Goal: Information Seeking & Learning: Learn about a topic

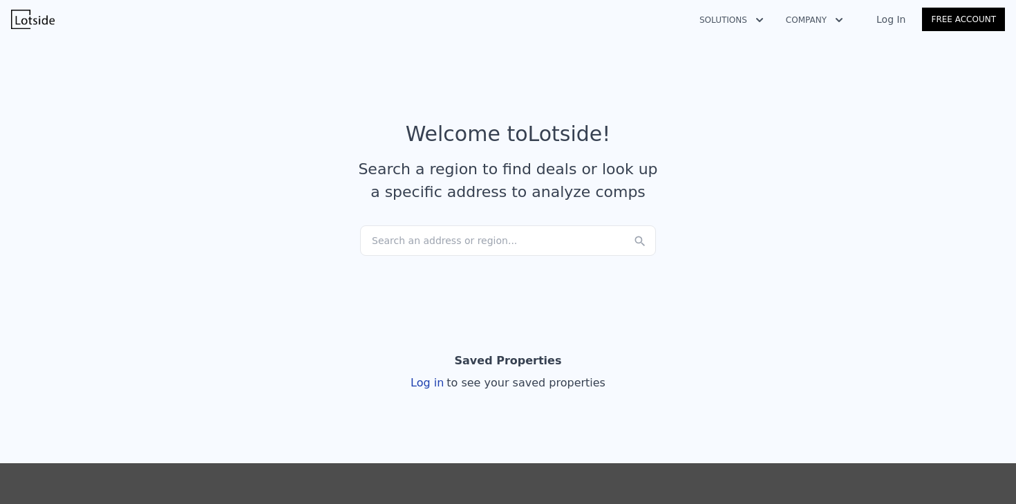
click at [424, 238] on div "Search an address or region..." at bounding box center [508, 240] width 296 height 30
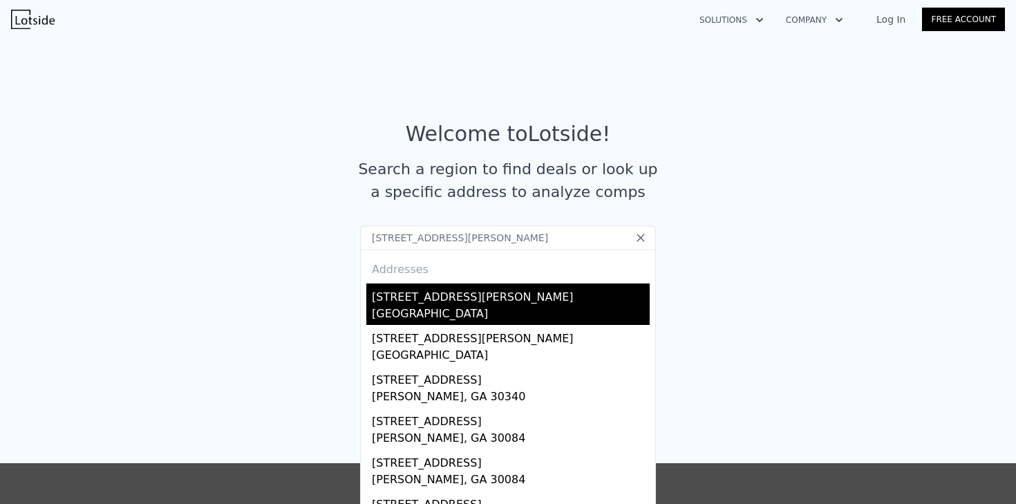
type input "[STREET_ADDRESS][PERSON_NAME]"
click at [431, 305] on div "[STREET_ADDRESS][PERSON_NAME]" at bounding box center [511, 294] width 278 height 22
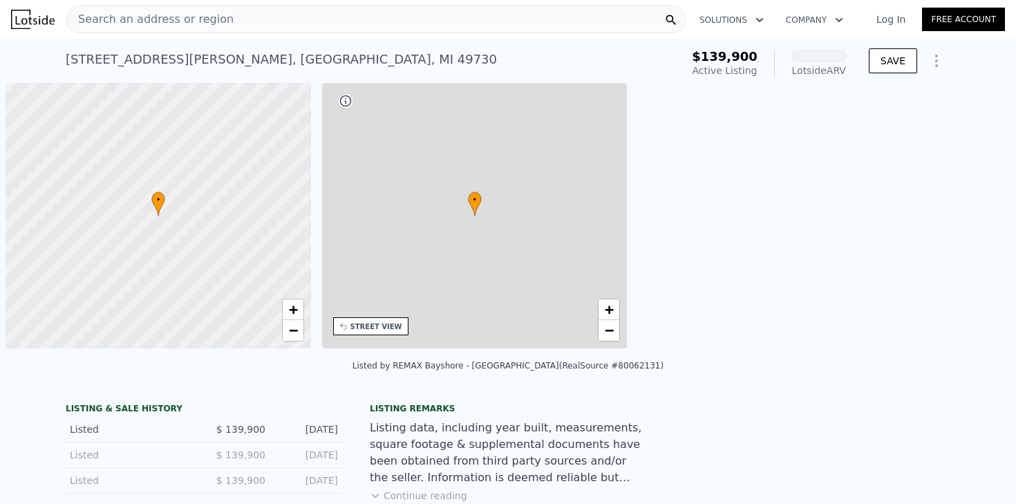
scroll to position [0, 6]
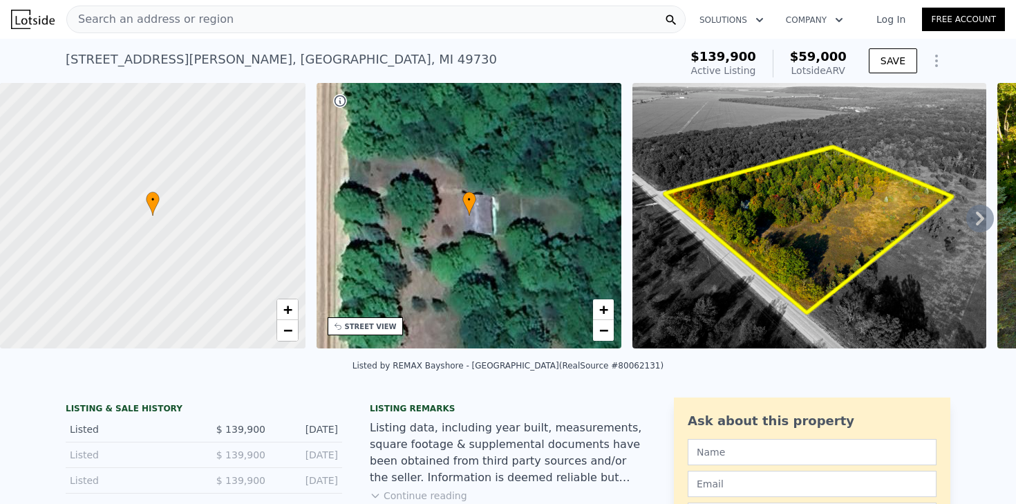
click at [978, 218] on icon at bounding box center [980, 219] width 28 height 28
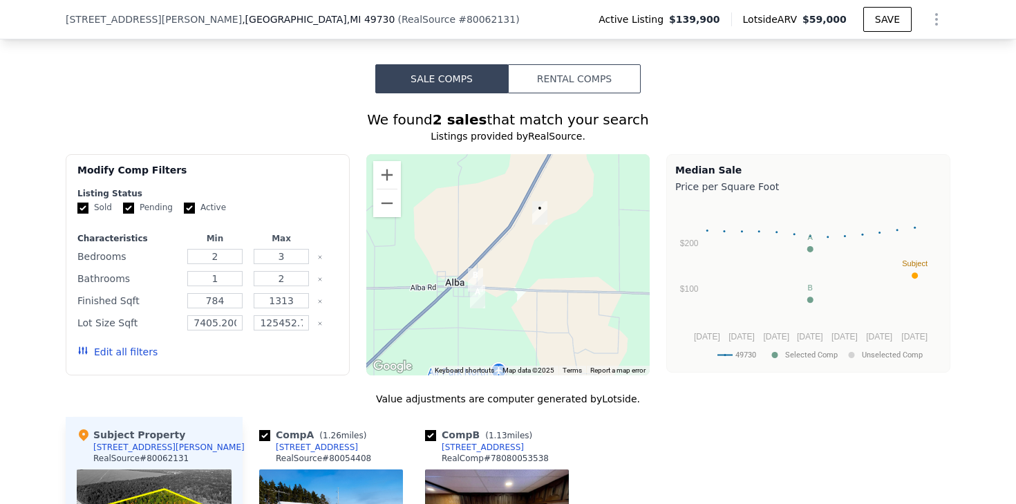
scroll to position [1052, 0]
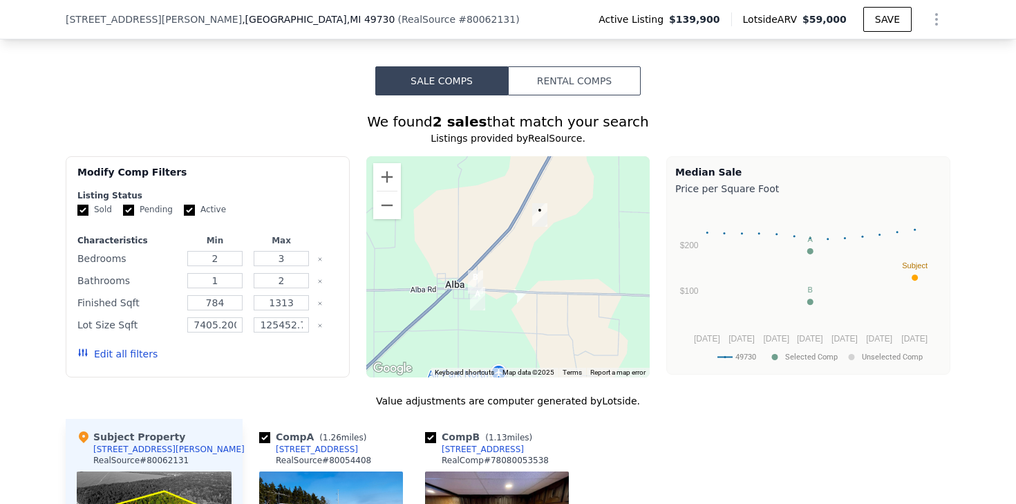
click at [747, 120] on div "We found 2 sales that match your search" at bounding box center [508, 121] width 885 height 19
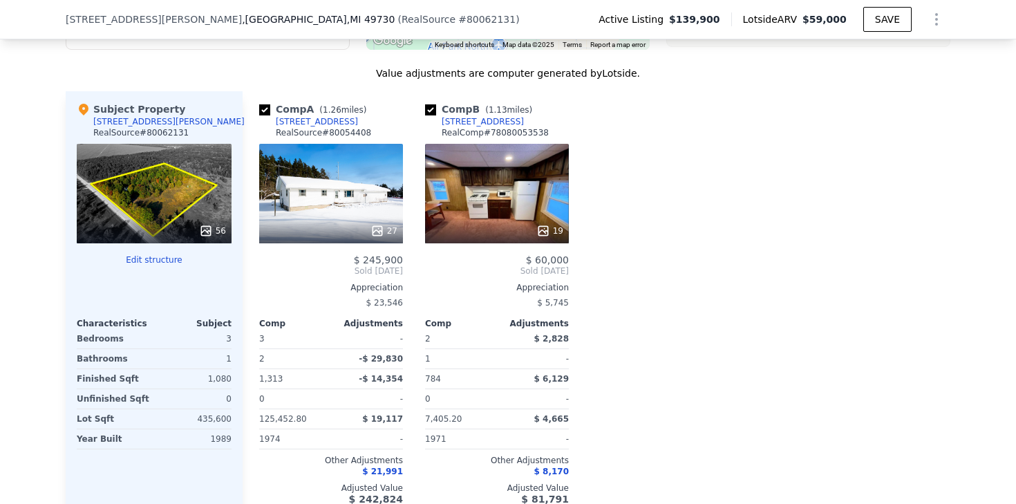
scroll to position [1376, 0]
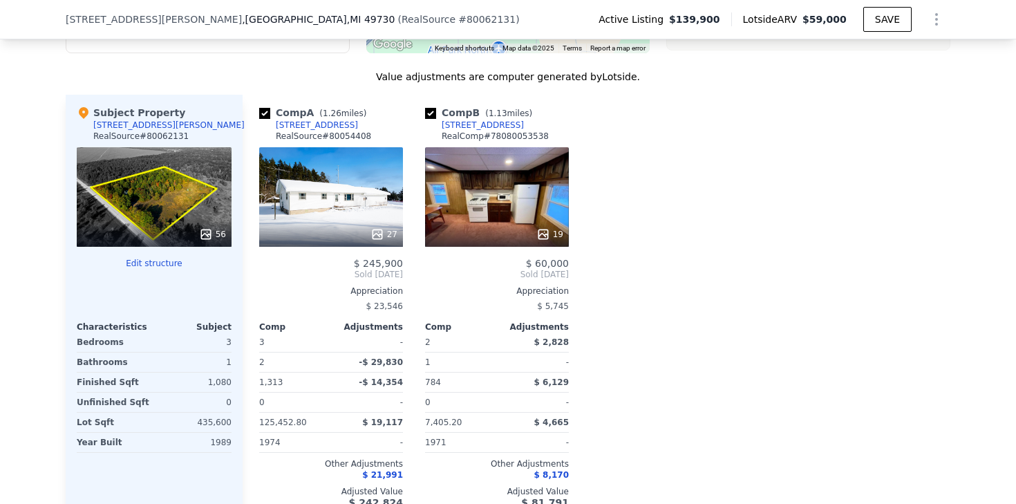
click at [342, 195] on div "27" at bounding box center [331, 197] width 144 height 100
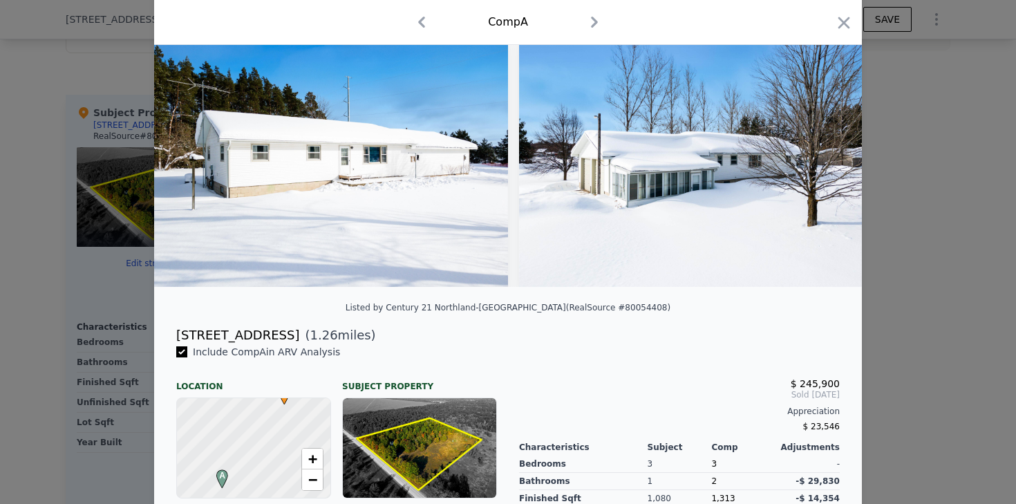
scroll to position [68, 0]
click at [846, 30] on icon "button" at bounding box center [843, 22] width 19 height 19
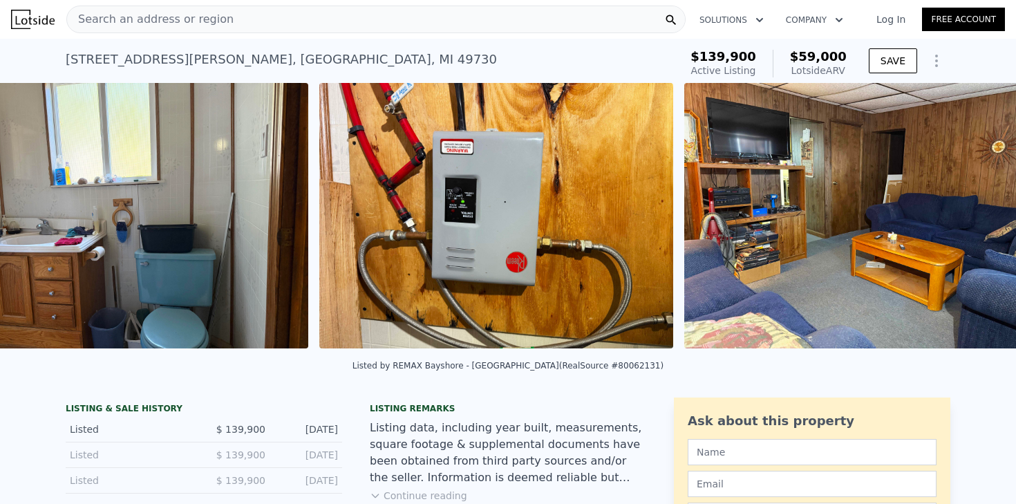
scroll to position [0, 10852]
